Goal: Information Seeking & Learning: Learn about a topic

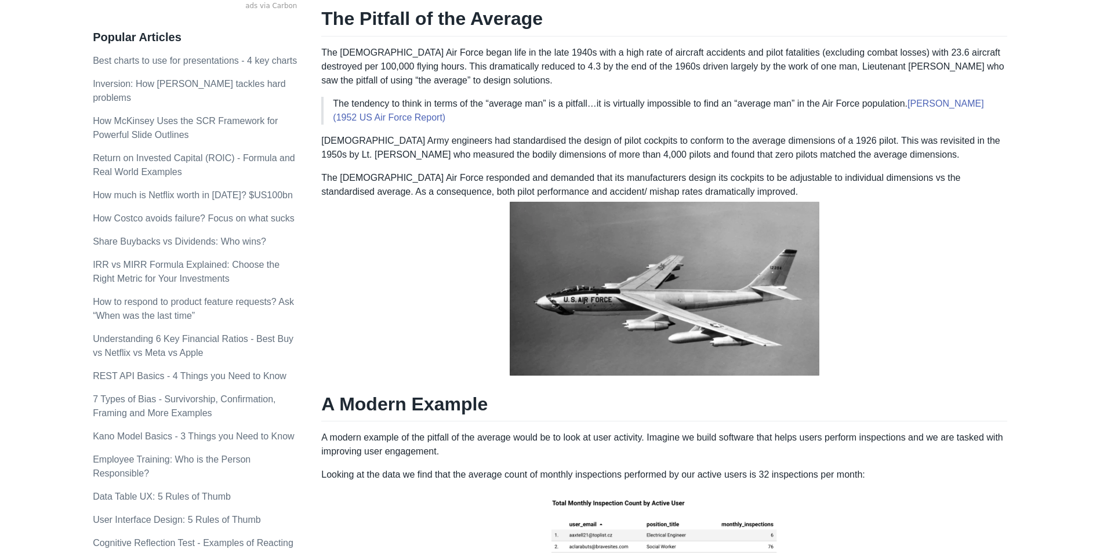
scroll to position [290, 0]
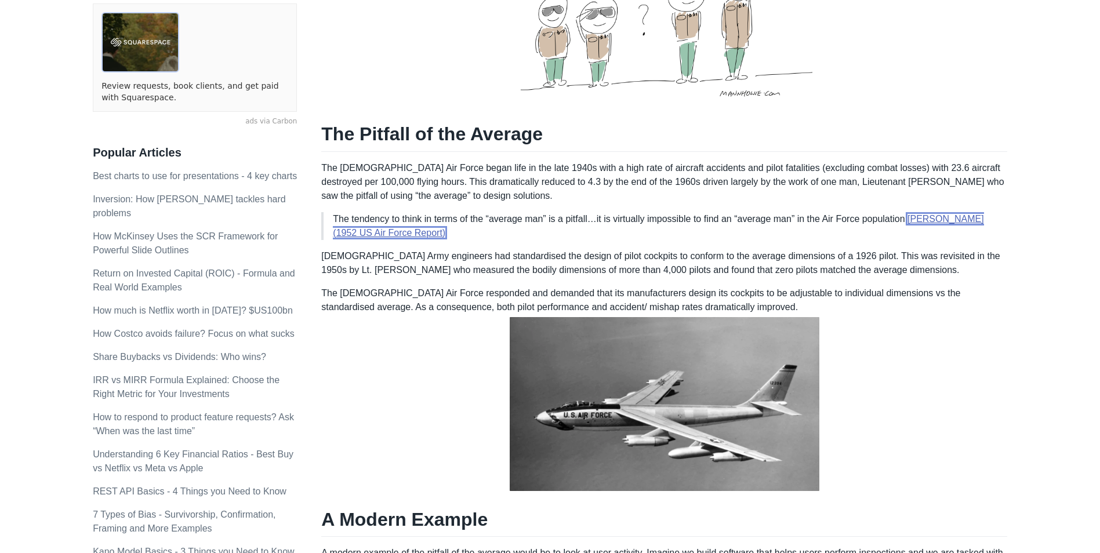
click at [391, 214] on link "[PERSON_NAME] (1952 US Air Force Report)" at bounding box center [658, 226] width 651 height 24
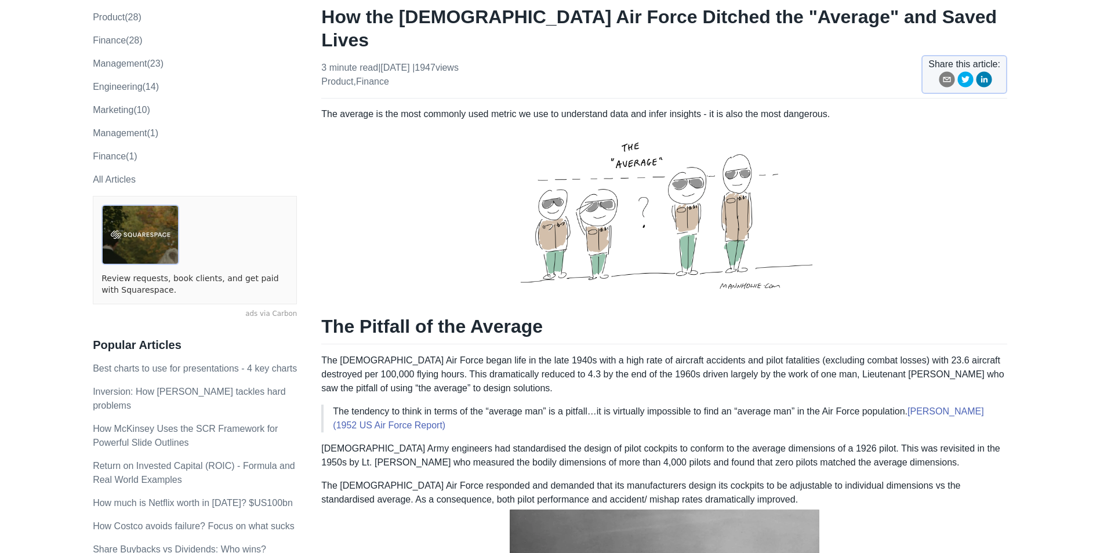
scroll to position [116, 0]
